Goal: Task Accomplishment & Management: Use online tool/utility

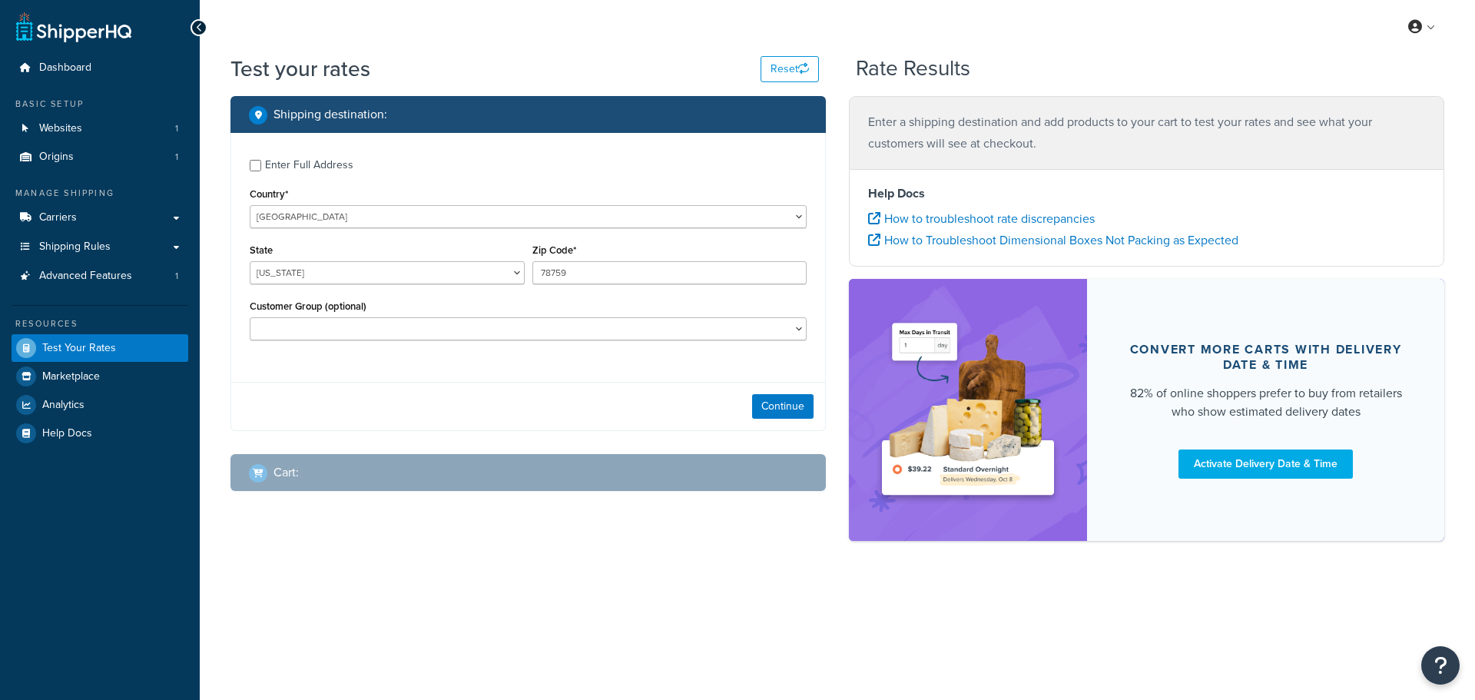
select select "[GEOGRAPHIC_DATA]"
click at [770, 405] on button "Continue" at bounding box center [782, 406] width 61 height 25
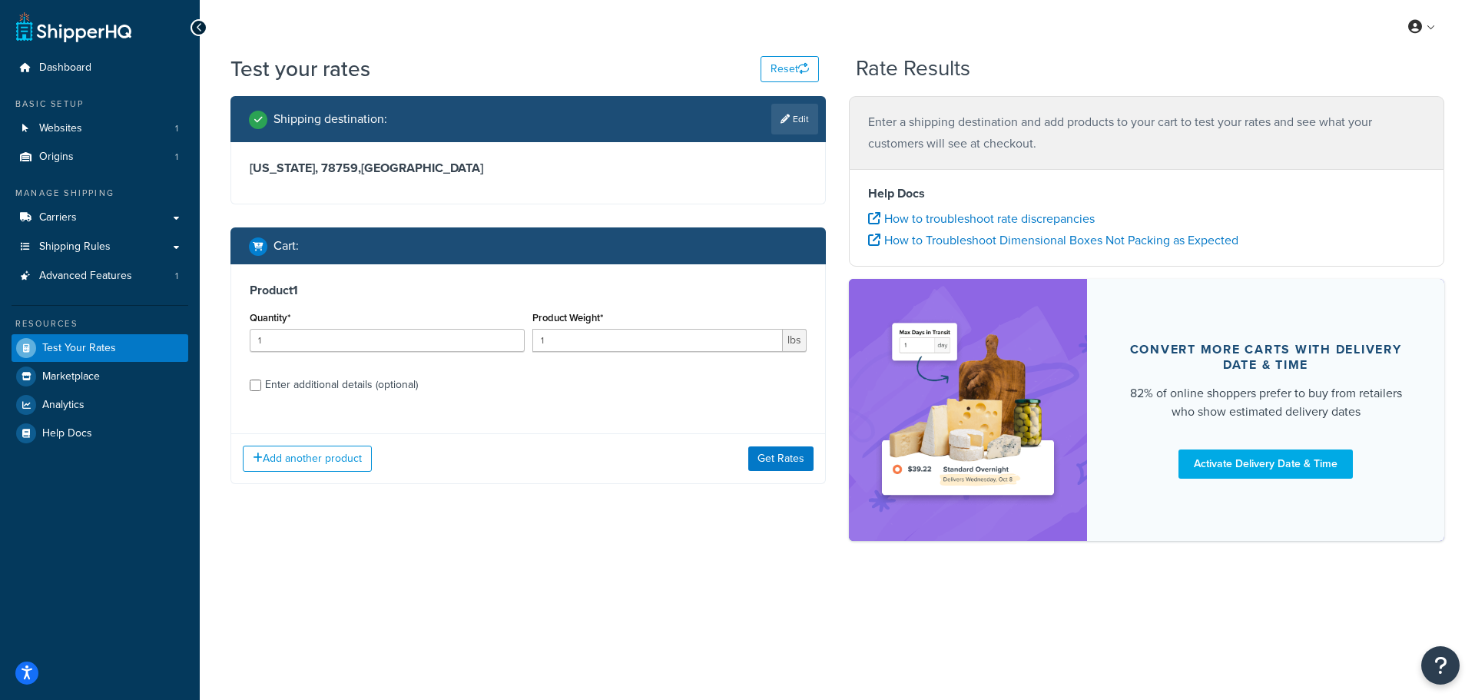
click at [800, 136] on div "Shipping destination : Edit" at bounding box center [527, 119] width 595 height 46
click at [800, 134] on link "Edit" at bounding box center [794, 119] width 47 height 31
select select "[GEOGRAPHIC_DATA]"
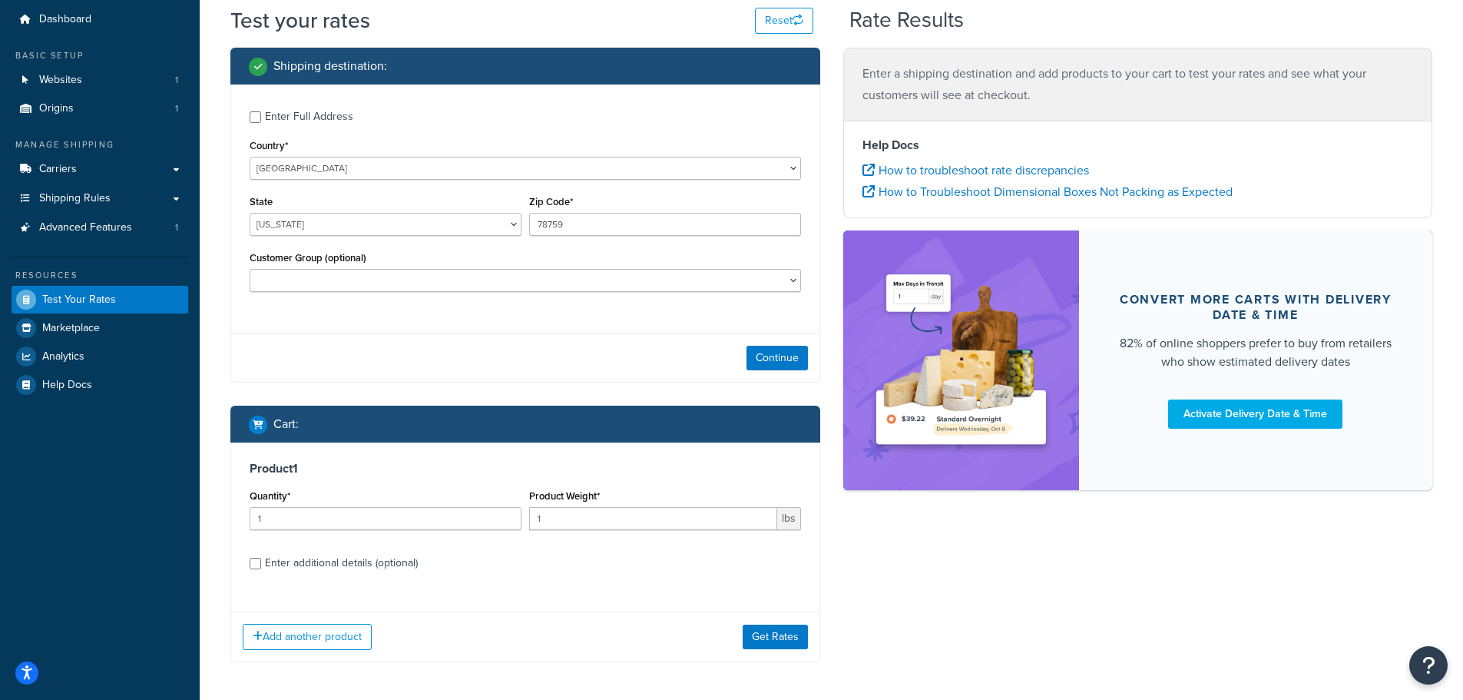
scroll to position [111, 0]
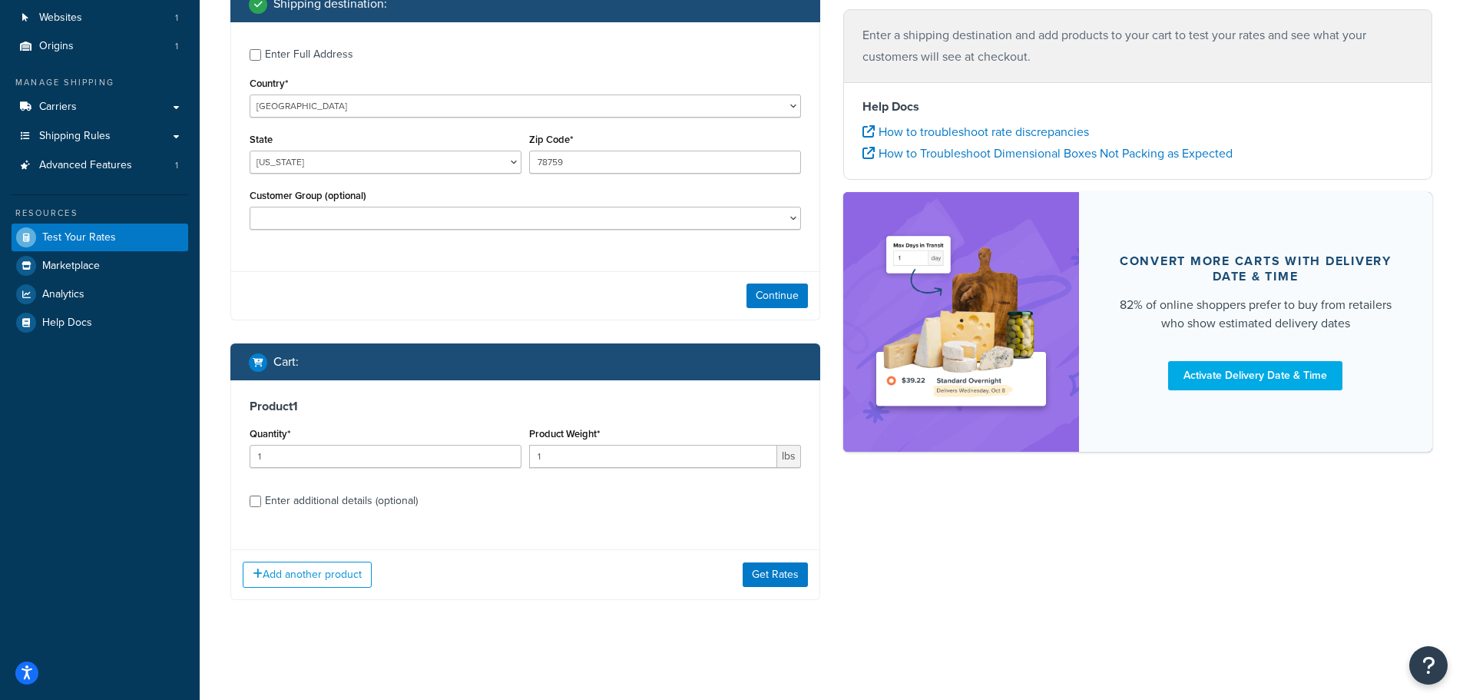
click at [391, 505] on div "Enter additional details (optional)" at bounding box center [341, 501] width 153 height 22
click at [261, 505] on input "Enter additional details (optional)" at bounding box center [256, 501] width 12 height 12
checkbox input "true"
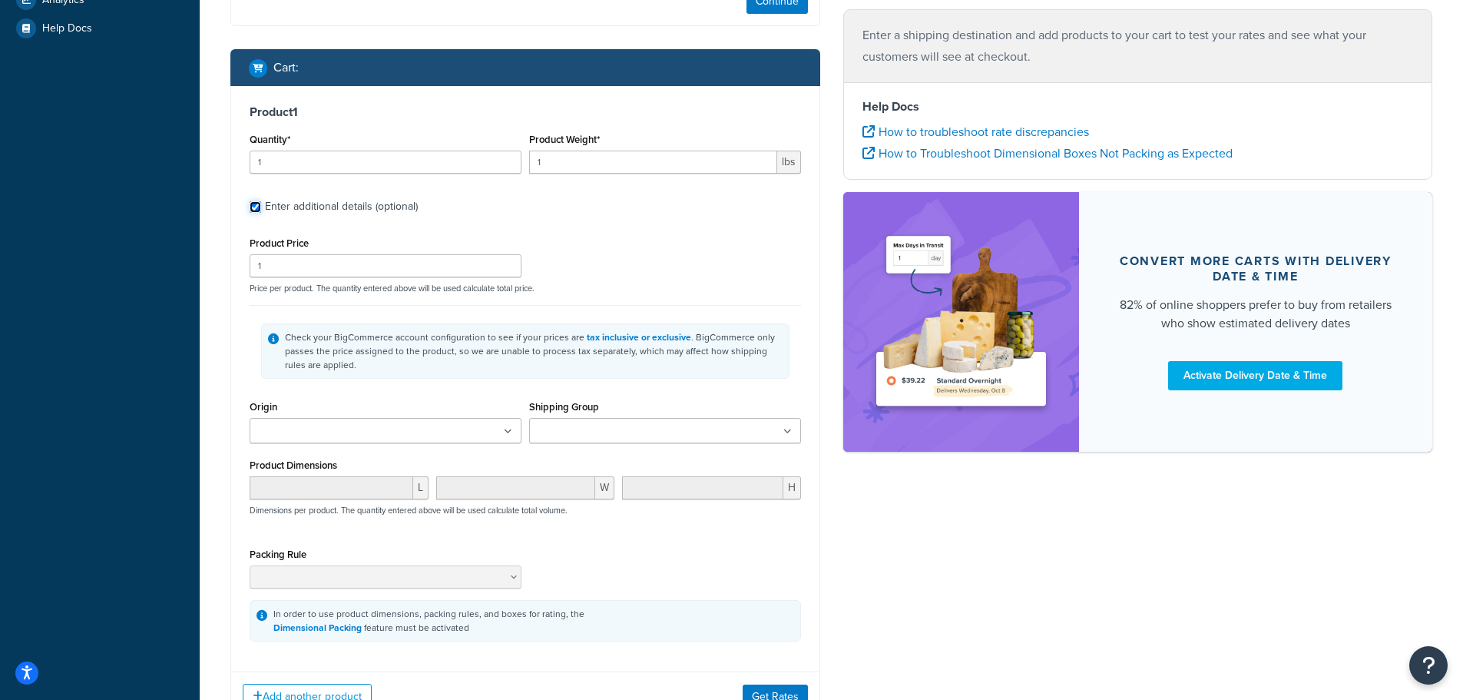
scroll to position [418, 0]
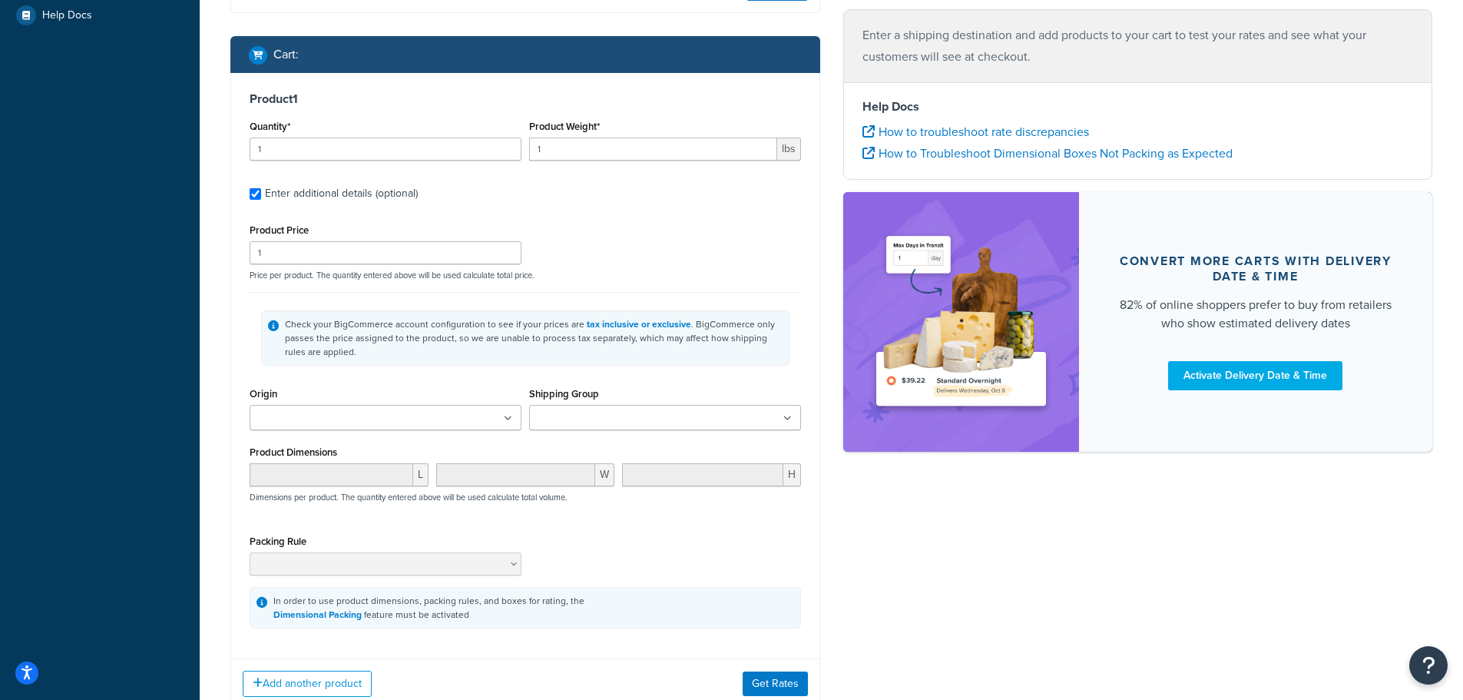
click at [597, 417] on input "Shipping Group" at bounding box center [602, 418] width 136 height 17
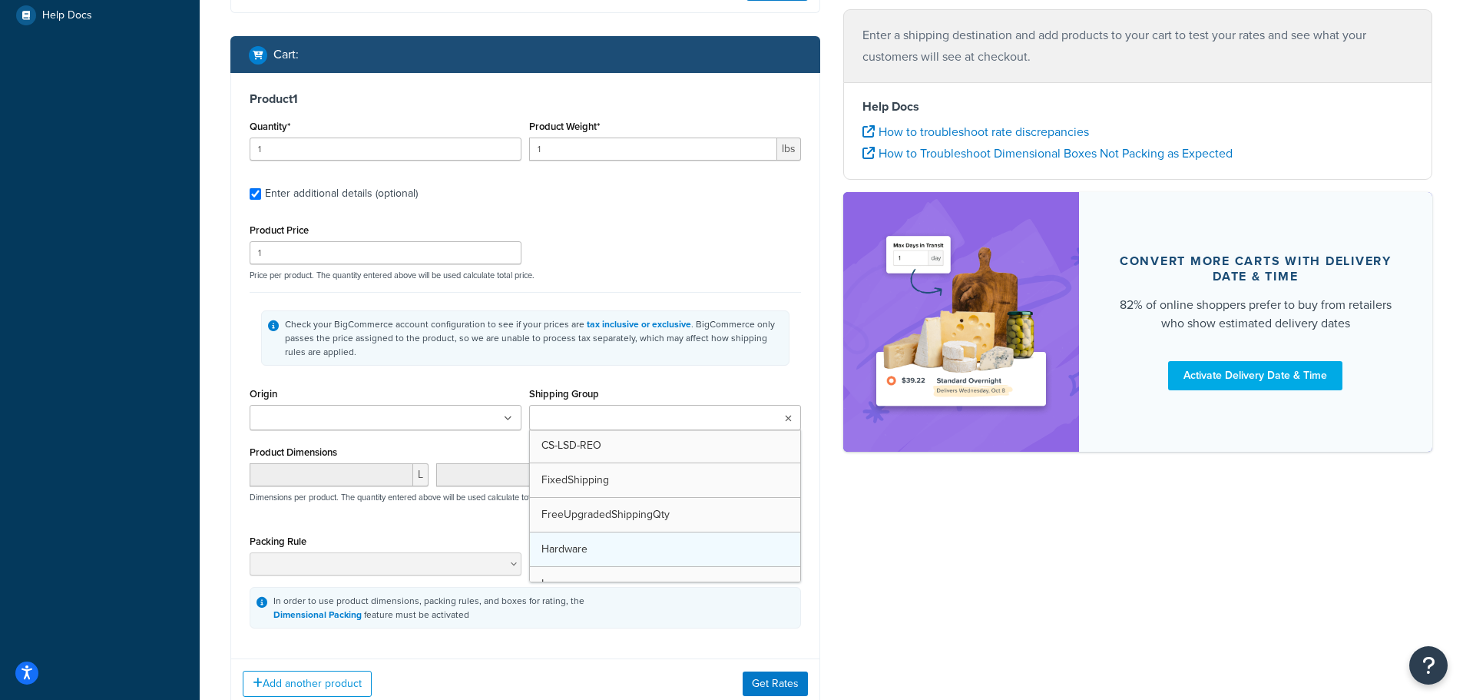
scroll to position [0, 0]
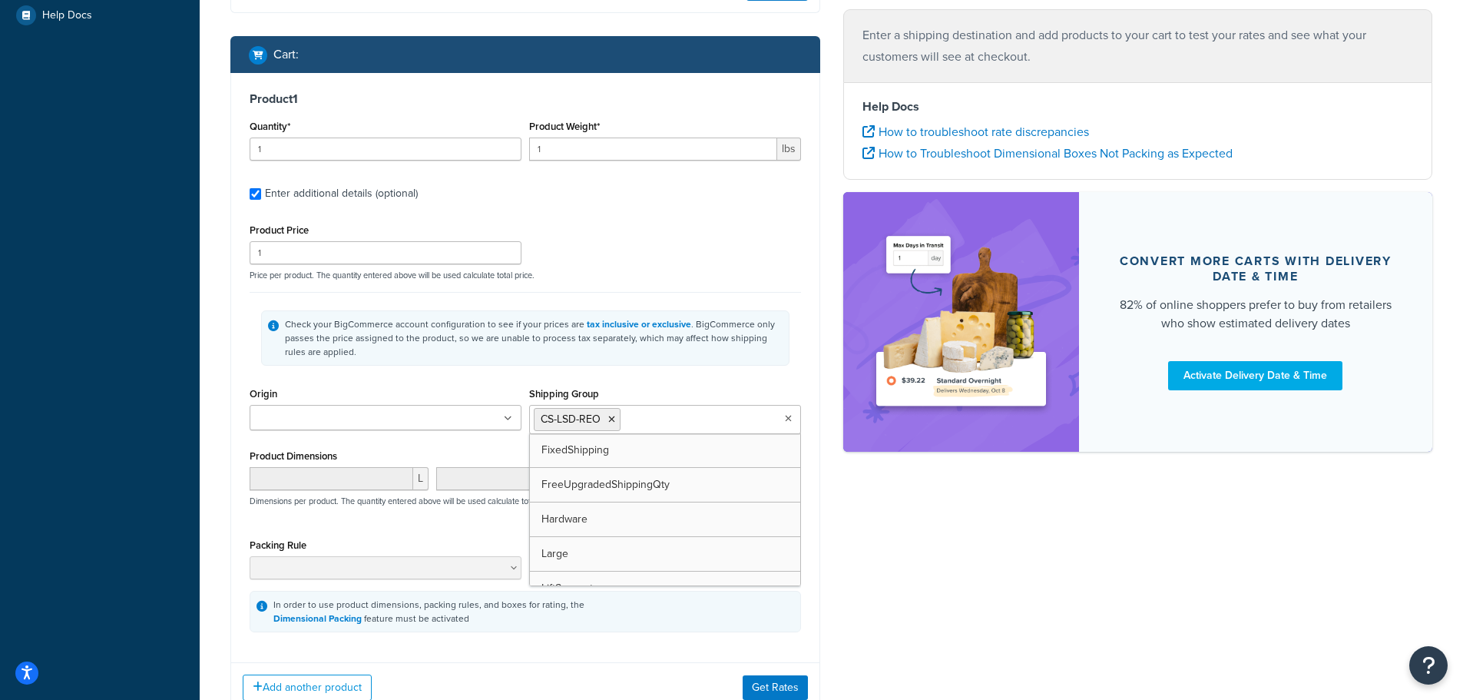
click at [839, 656] on div "Shipping destination : Enter Full Address Country* [GEOGRAPHIC_DATA] [GEOGRAPHI…" at bounding box center [831, 207] width 1225 height 1058
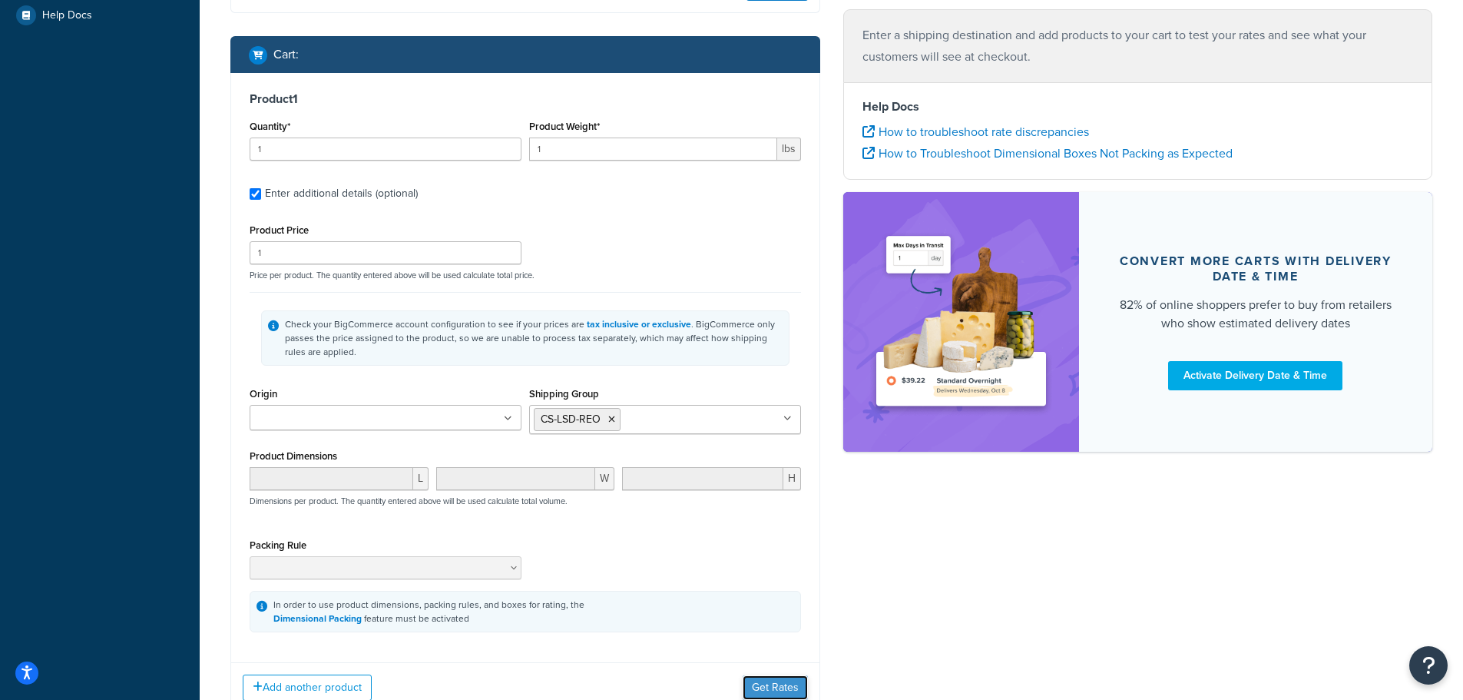
click at [780, 684] on button "Get Rates" at bounding box center [775, 687] width 65 height 25
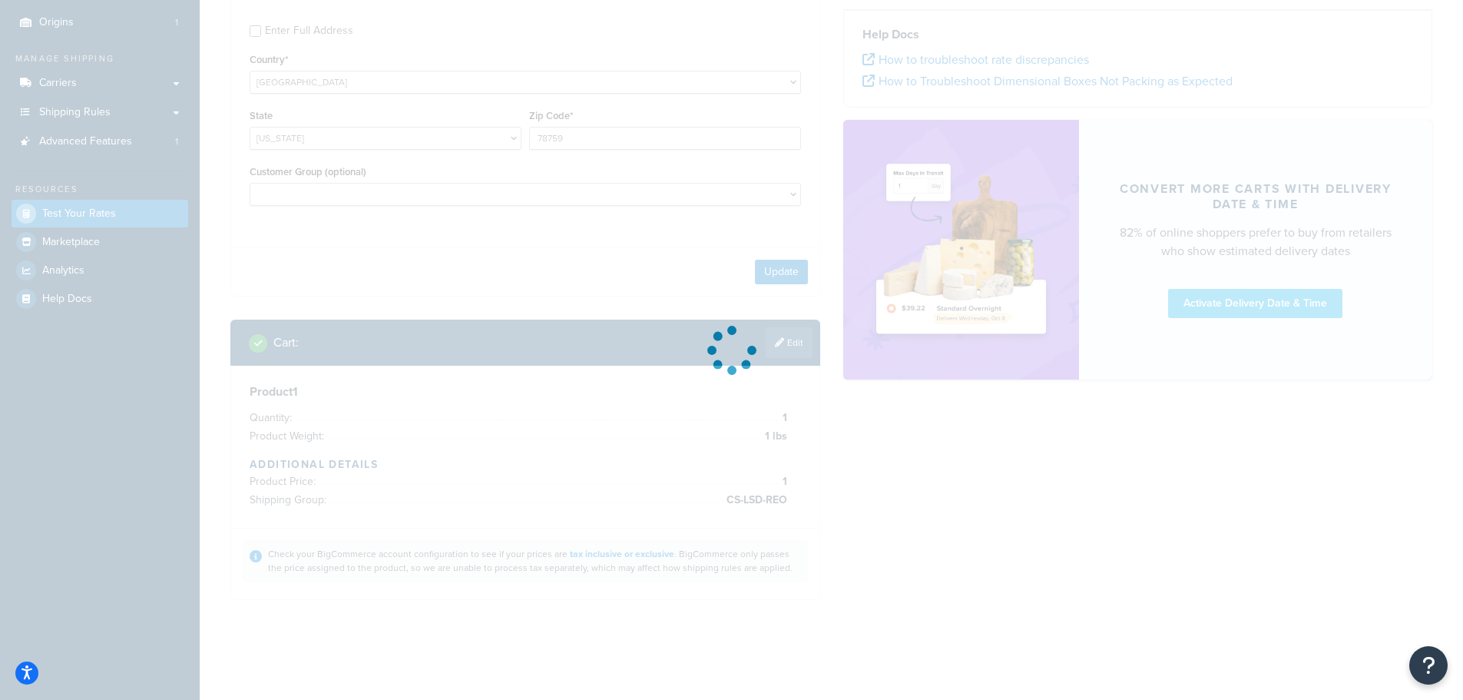
scroll to position [134, 0]
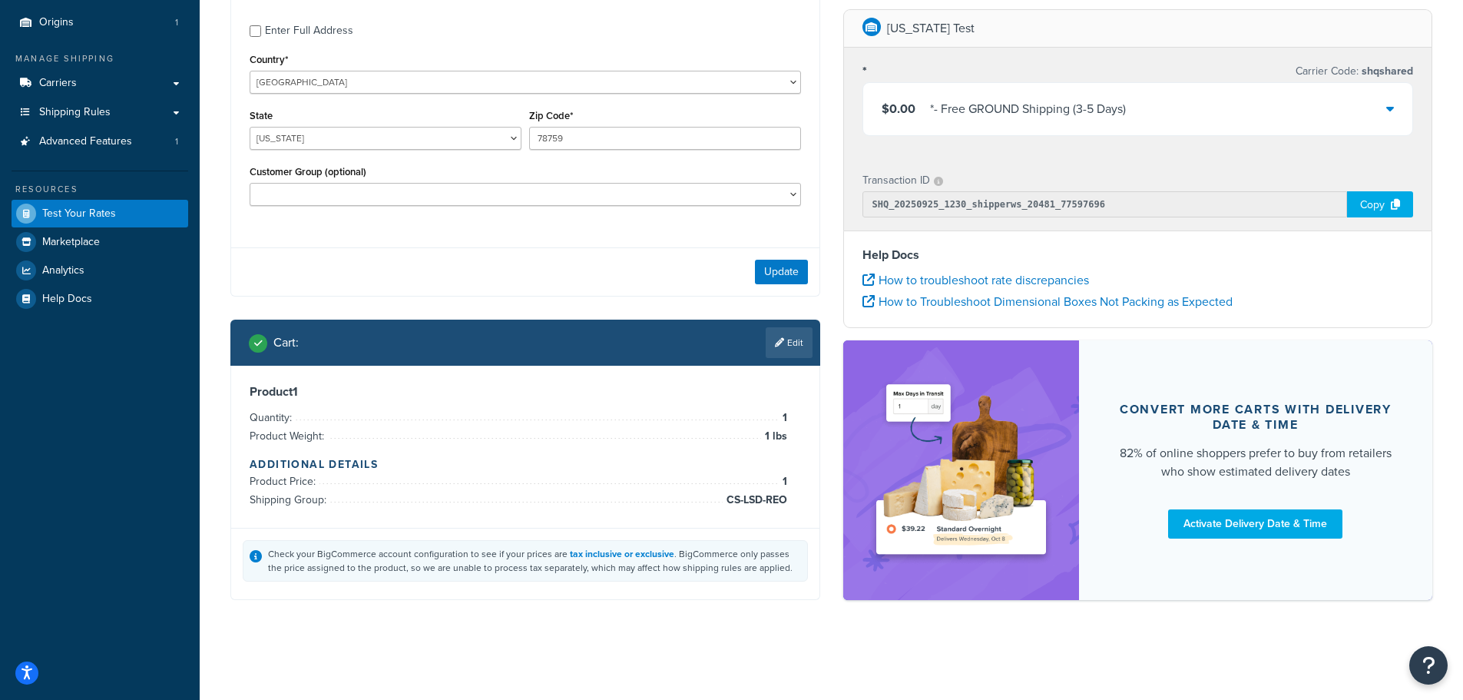
click at [1256, 106] on div "$0.00 * - Free GROUND Shipping (3-5 Days)" at bounding box center [1138, 109] width 550 height 52
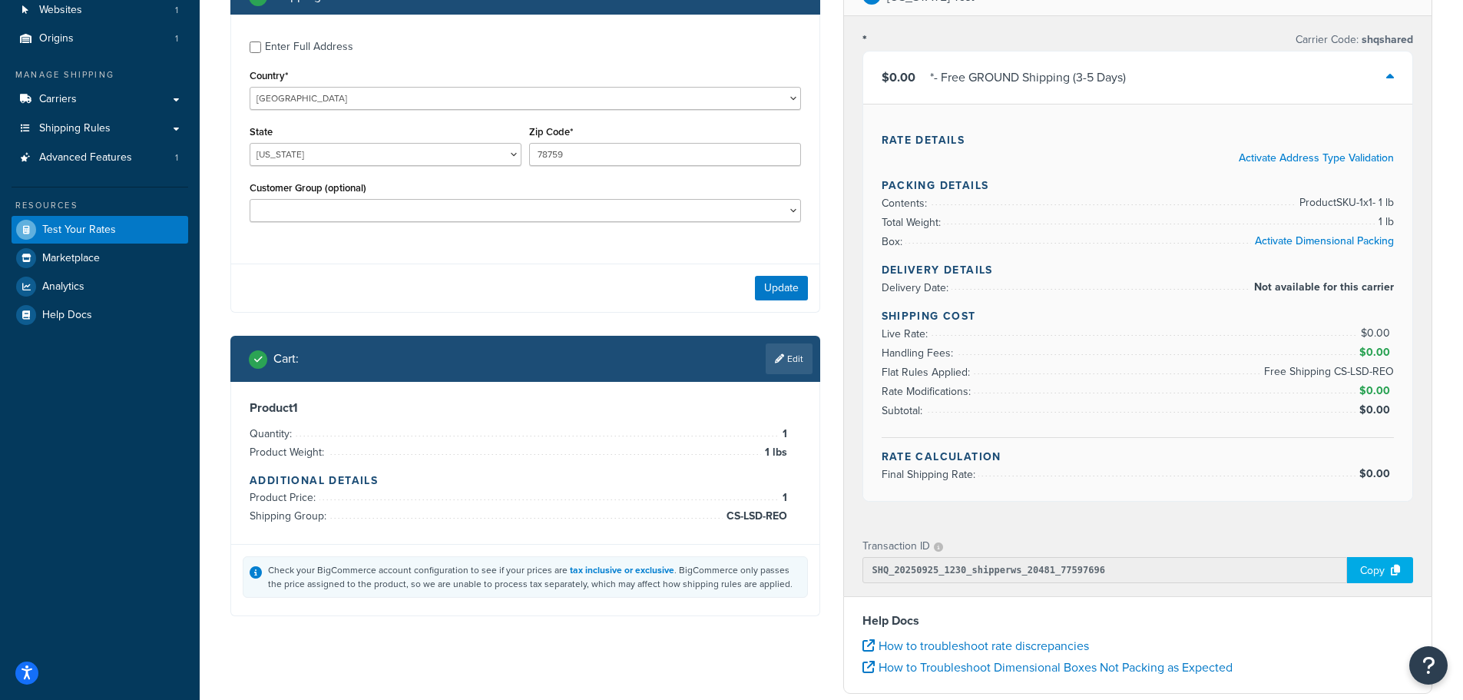
scroll to position [34, 0]
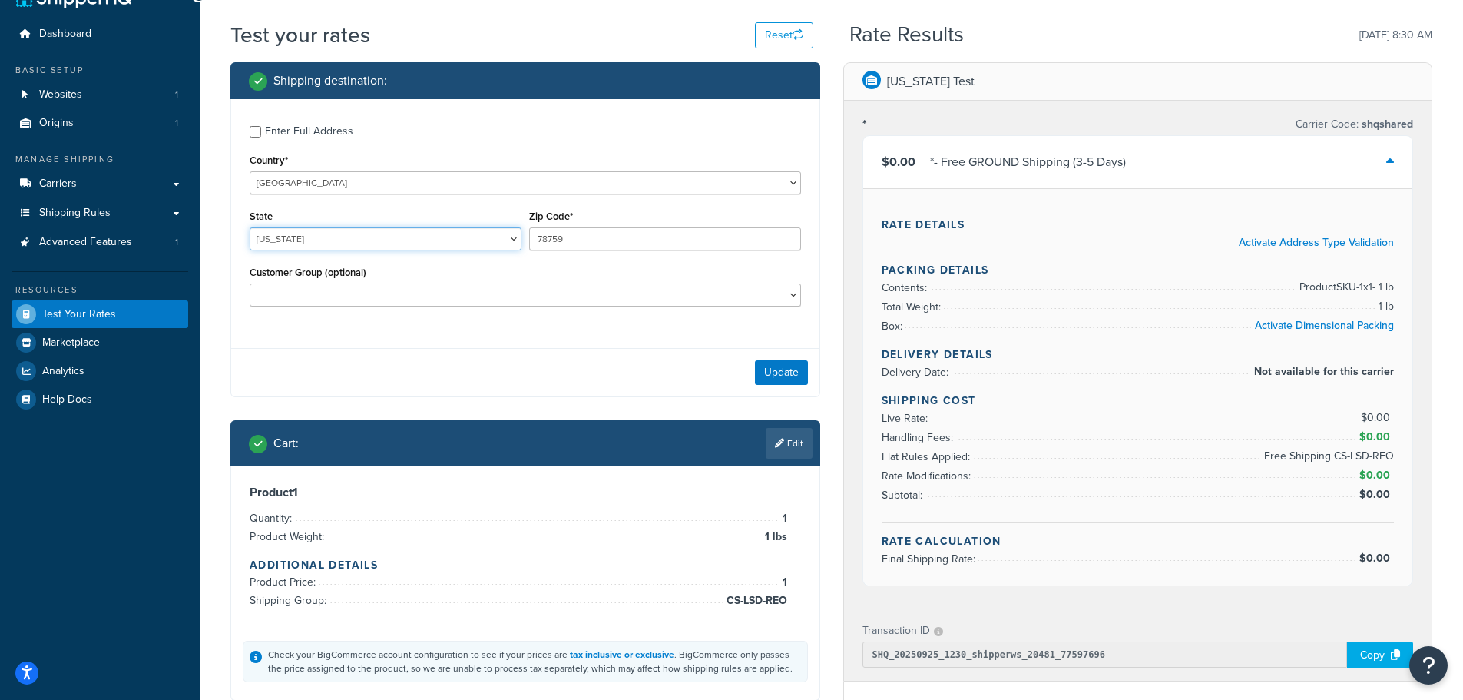
click at [402, 233] on select "[US_STATE] [US_STATE] [US_STATE] [US_STATE] [US_STATE] Armed Forces Americas Ar…" at bounding box center [386, 238] width 272 height 23
select select "NJ"
click at [250, 227] on select "[US_STATE] [US_STATE] [US_STATE] [US_STATE] [US_STATE] Armed Forces Americas Ar…" at bounding box center [386, 238] width 272 height 23
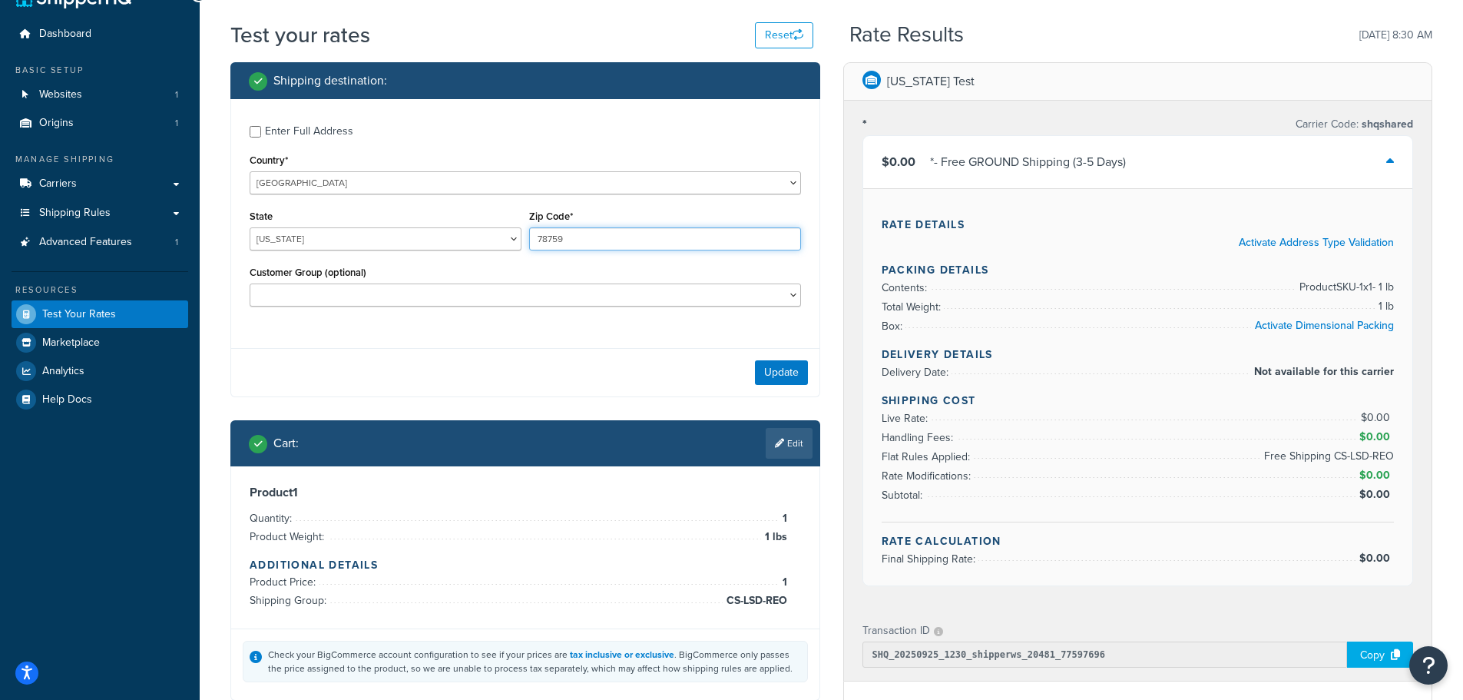
click at [564, 243] on input "78759" at bounding box center [665, 238] width 272 height 23
type input "08043"
click at [799, 364] on button "Update" at bounding box center [781, 372] width 53 height 25
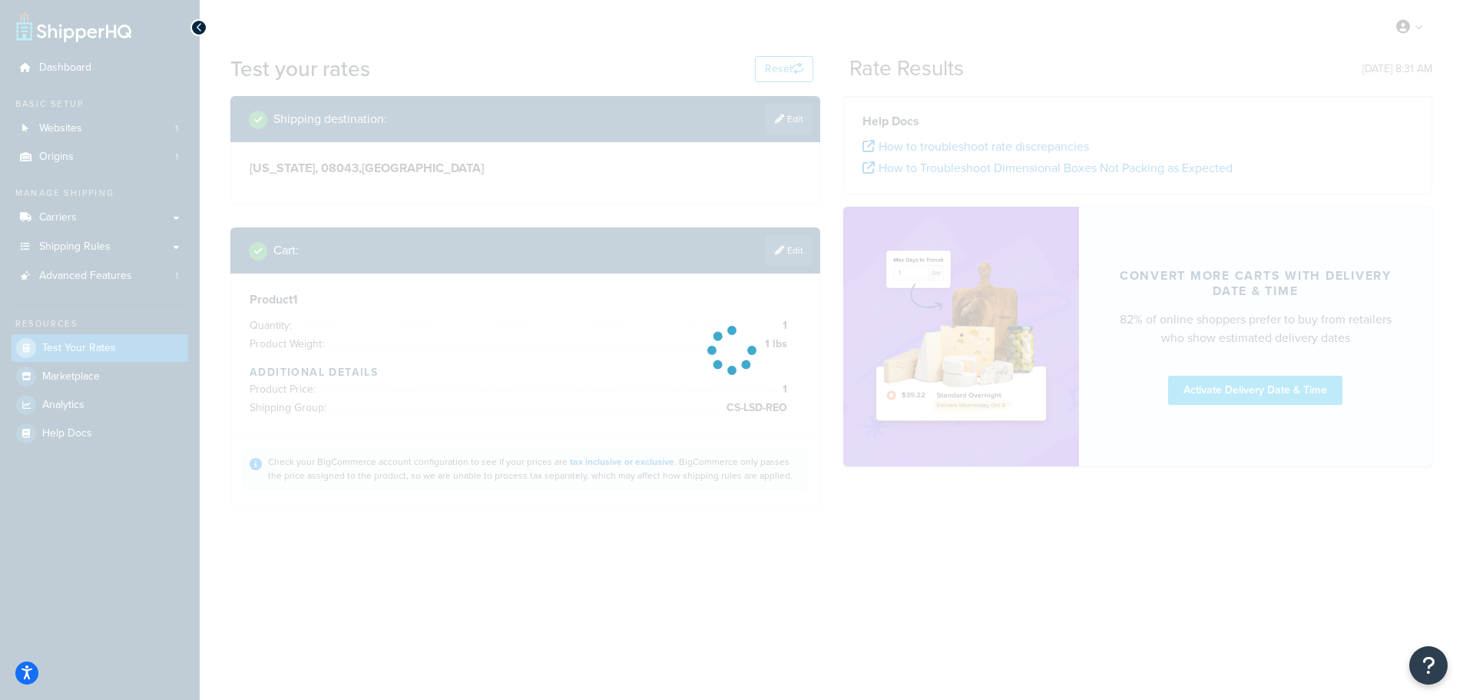
scroll to position [0, 0]
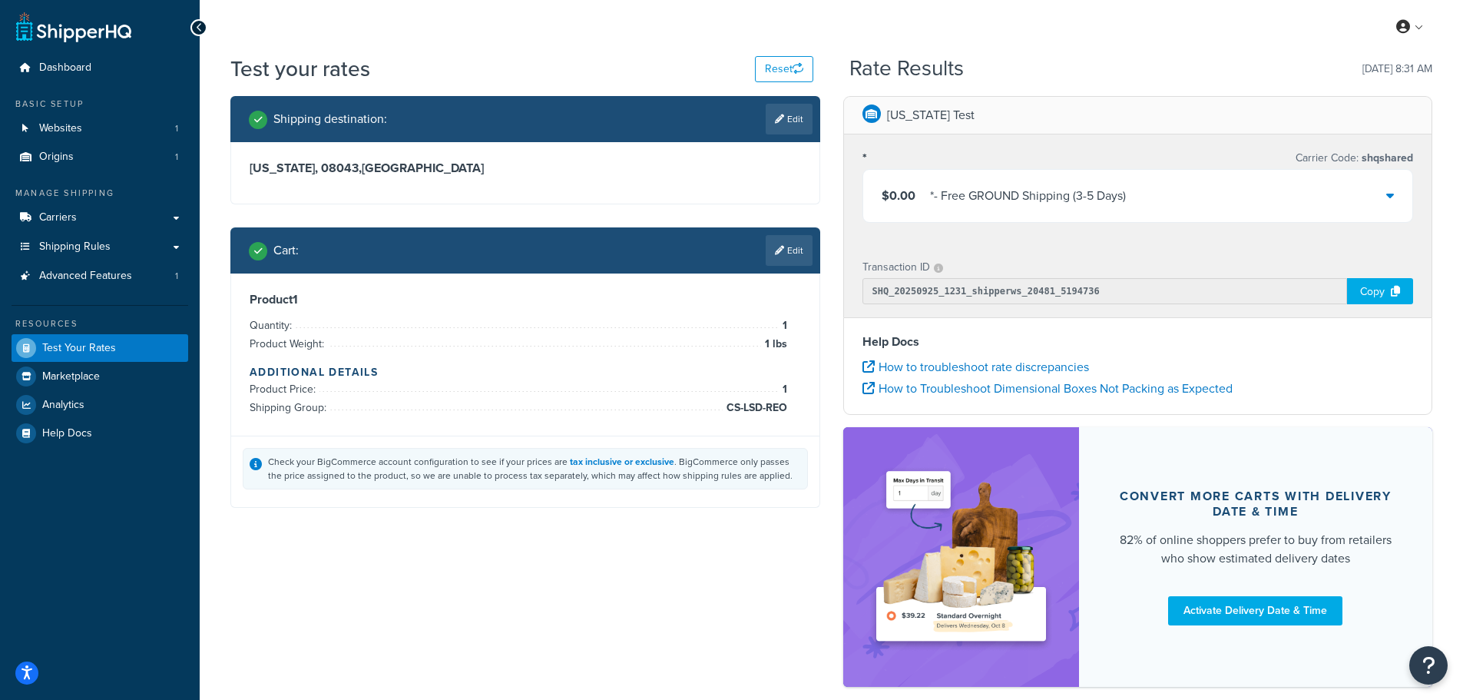
click at [780, 112] on link "Edit" at bounding box center [789, 119] width 47 height 31
select select "NJ"
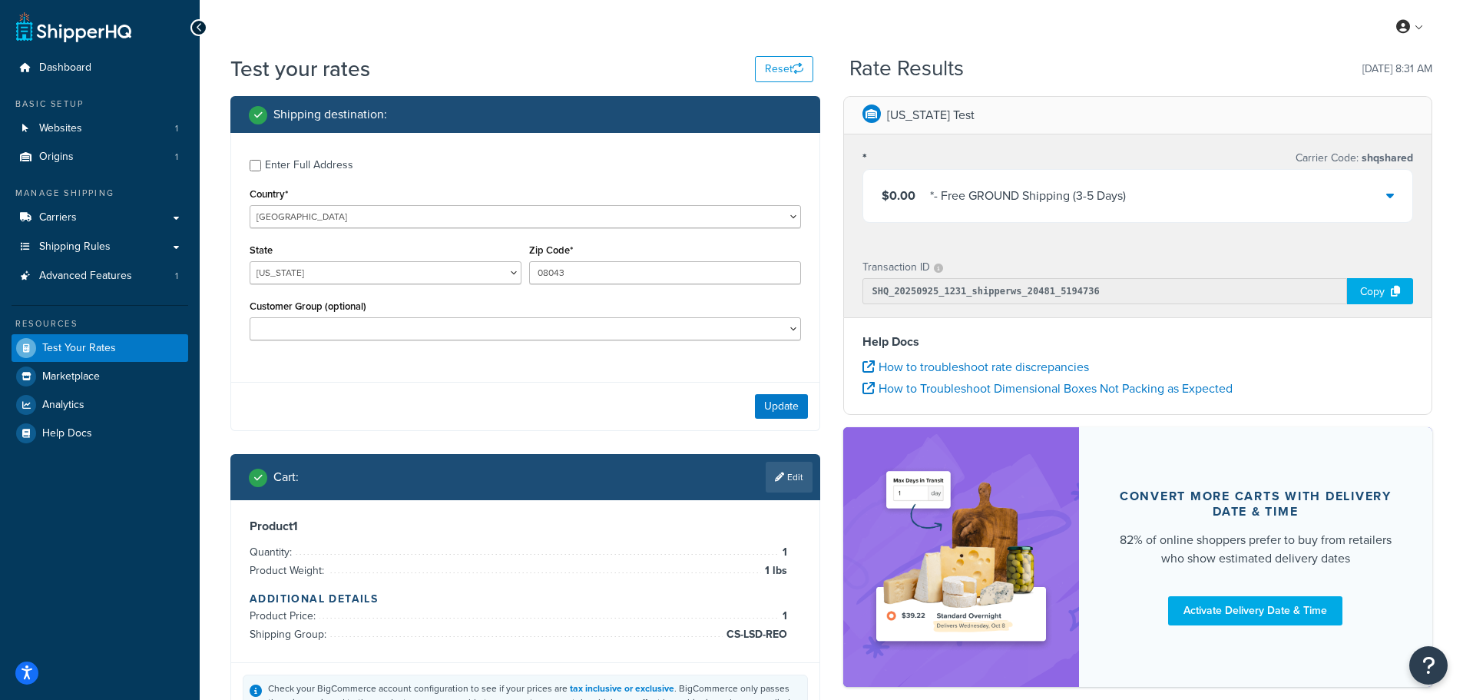
click at [1190, 218] on div "$0.00 * - Free GROUND Shipping (3-5 Days)" at bounding box center [1138, 196] width 550 height 52
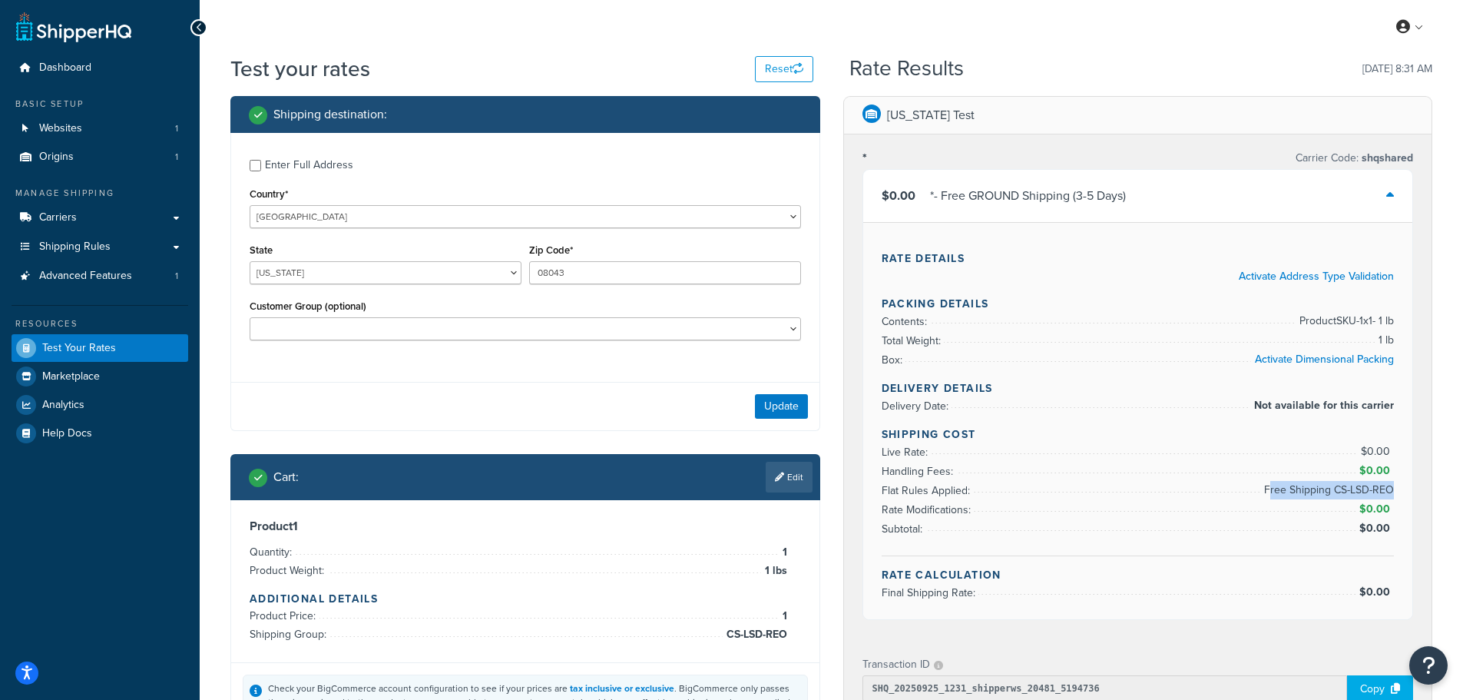
drag, startPoint x: 1270, startPoint y: 492, endPoint x: 1391, endPoint y: 497, distance: 120.7
click at [1391, 497] on span "Free Shipping CS-LSD-REO" at bounding box center [1327, 490] width 134 height 18
drag, startPoint x: 1245, startPoint y: 411, endPoint x: 1412, endPoint y: 419, distance: 167.6
click at [1412, 419] on div "$0.00 * - Free GROUND Shipping (3-5 Days) Rate Details Activate Address Type Va…" at bounding box center [1137, 394] width 551 height 451
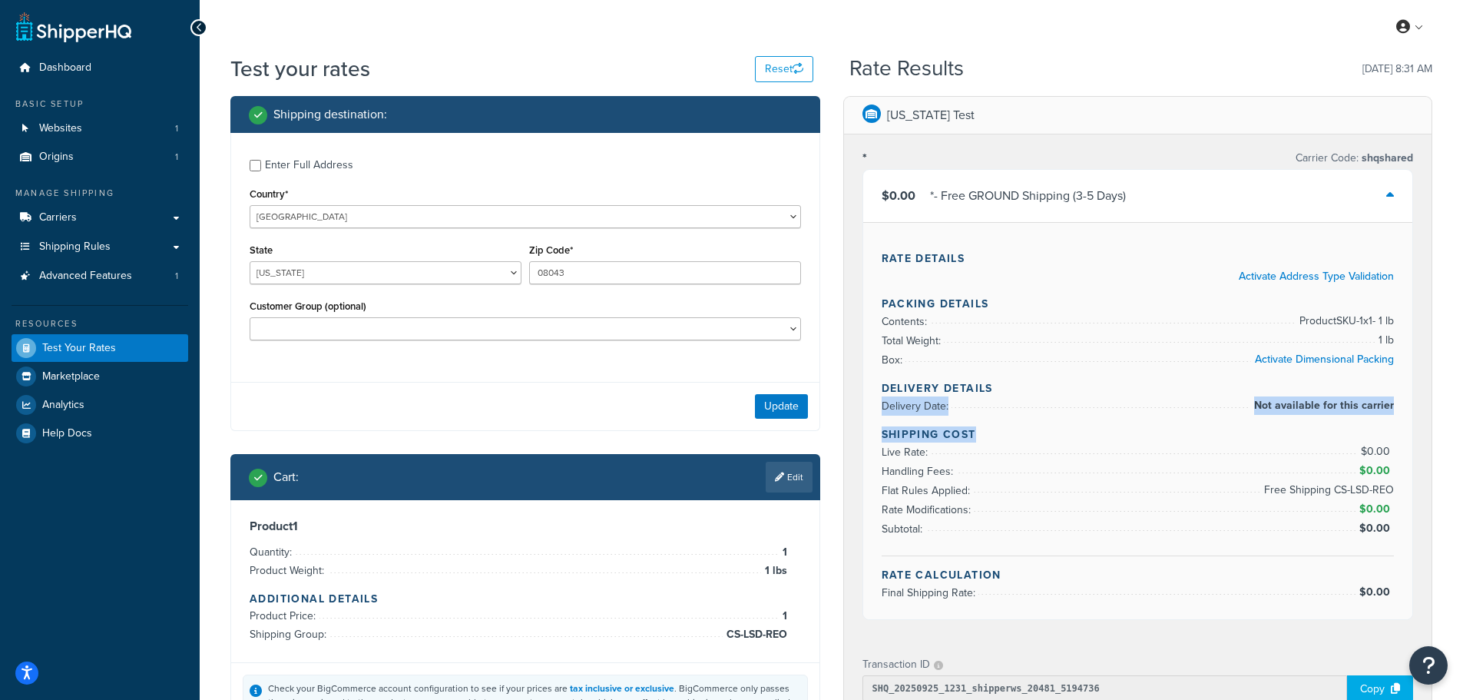
click at [1283, 405] on span "Not available for this carrier" at bounding box center [1322, 405] width 144 height 18
click at [1170, 204] on div "$0.00 * - Free GROUND Shipping (3-5 Days)" at bounding box center [1138, 196] width 550 height 52
